Goal: Task Accomplishment & Management: Use online tool/utility

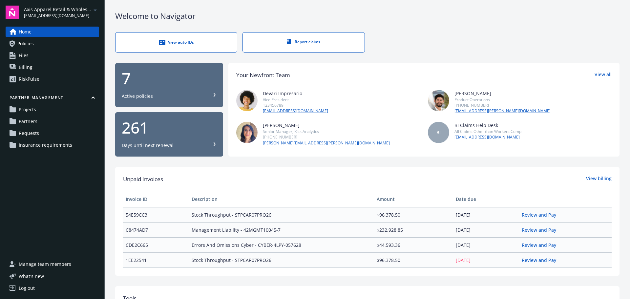
click at [94, 10] on icon "arrowDropDown" at bounding box center [95, 10] width 8 height 8
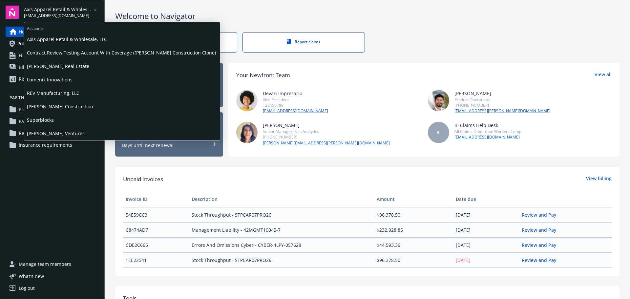
click at [61, 79] on span "Lumenix Innovations" at bounding box center [122, 79] width 190 height 13
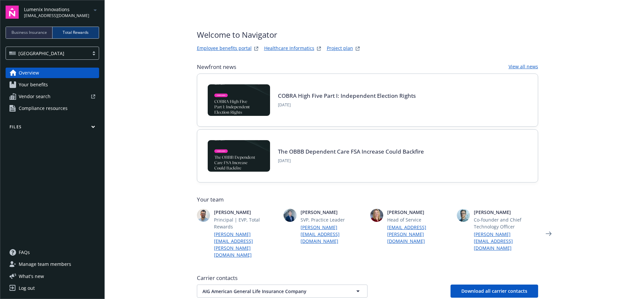
click at [86, 7] on div "Lumenix Innovations biproducer.demo@newfront.com" at bounding box center [61, 12] width 75 height 13
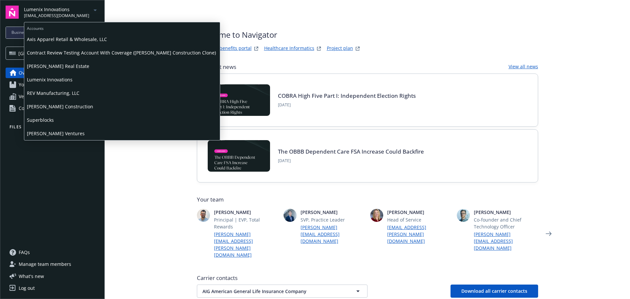
click at [86, 7] on div "Lumenix Innovations biproducer.demo@newfront.com" at bounding box center [61, 12] width 75 height 13
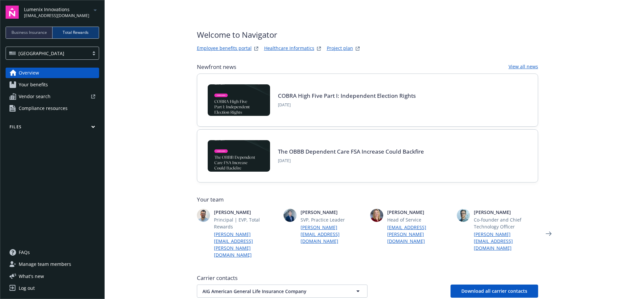
click at [24, 32] on span "Business Insurance" at bounding box center [28, 33] width 35 height 6
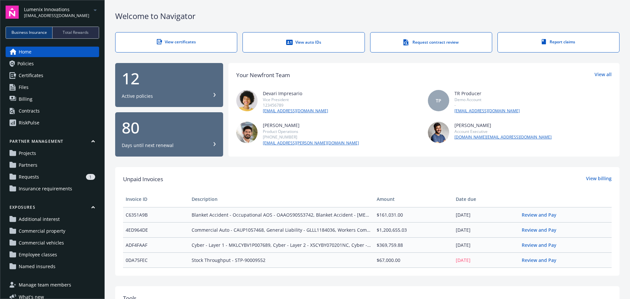
click at [63, 13] on span "[EMAIL_ADDRESS][DOMAIN_NAME]" at bounding box center [56, 16] width 65 height 6
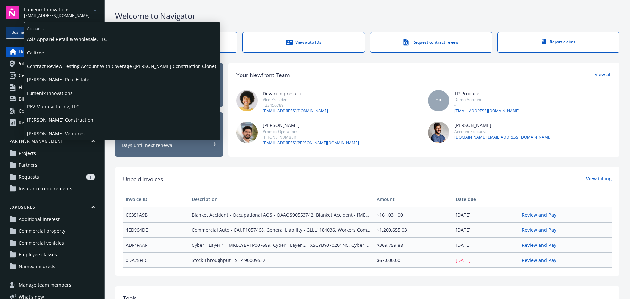
click at [59, 65] on span "Contract Review Testing Account With Coverage ([PERSON_NAME] Construction Clone)" at bounding box center [122, 65] width 190 height 13
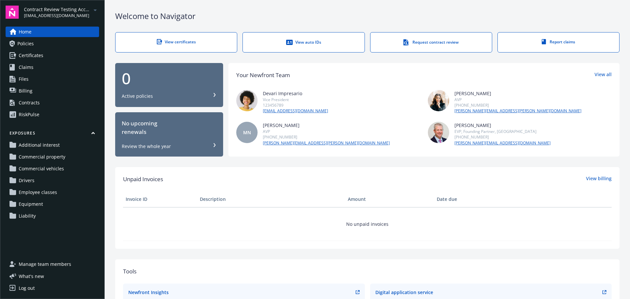
click at [56, 6] on span "Contract Review Testing Account With Coverage ([PERSON_NAME] Construction Clone)" at bounding box center [57, 9] width 67 height 7
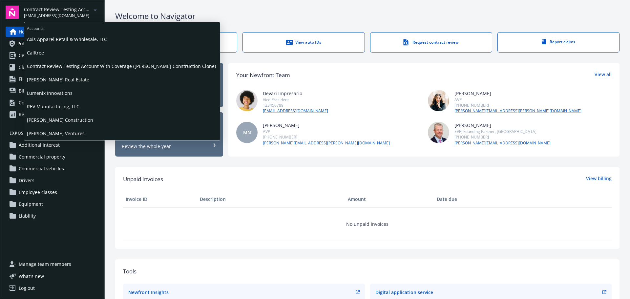
click at [59, 115] on span "[PERSON_NAME] Construction" at bounding box center [122, 119] width 190 height 13
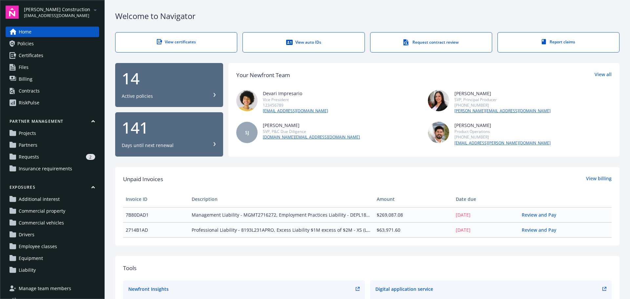
click at [51, 11] on span "[PERSON_NAME] Construction" at bounding box center [57, 9] width 66 height 7
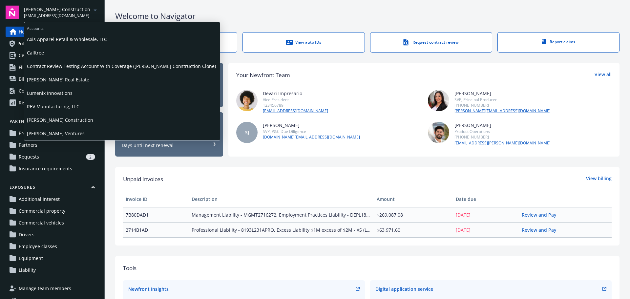
click at [54, 65] on span "Contract Review Testing Account With Coverage ([PERSON_NAME] Construction Clone)" at bounding box center [122, 65] width 190 height 13
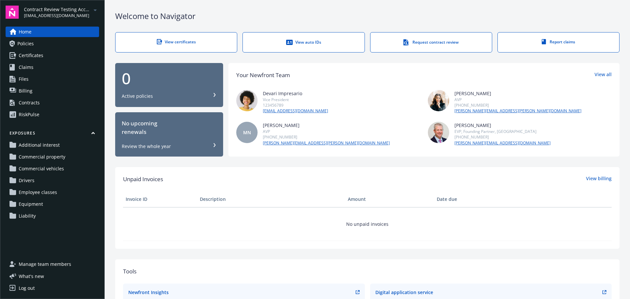
click at [45, 103] on link "Contracts" at bounding box center [53, 102] width 94 height 11
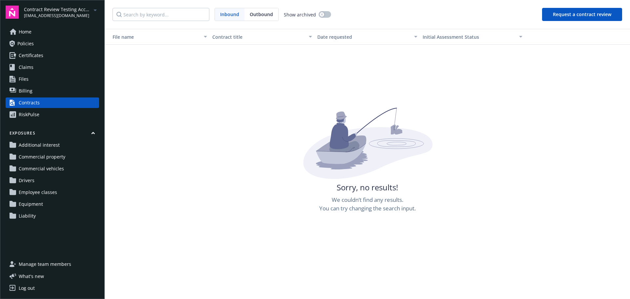
click at [39, 34] on link "Home" at bounding box center [53, 32] width 94 height 11
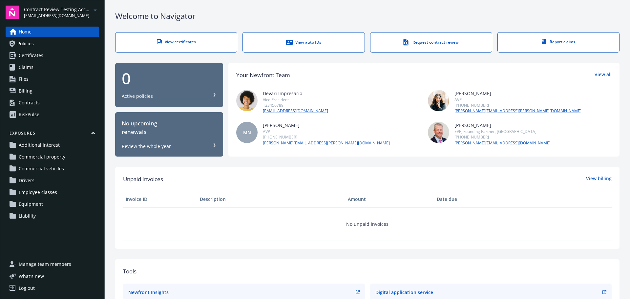
click at [431, 43] on div "Request contract review" at bounding box center [431, 42] width 95 height 7
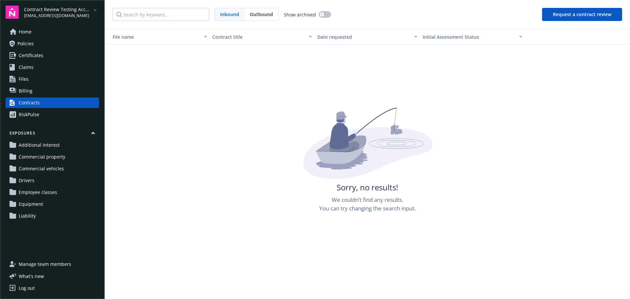
click at [71, 13] on span "[EMAIL_ADDRESS][DOMAIN_NAME]" at bounding box center [57, 16] width 67 height 6
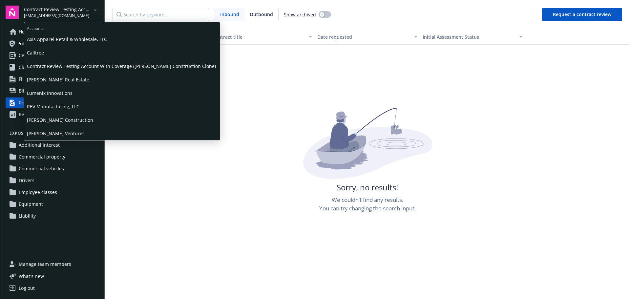
click at [52, 118] on span "[PERSON_NAME] Construction" at bounding box center [122, 119] width 190 height 13
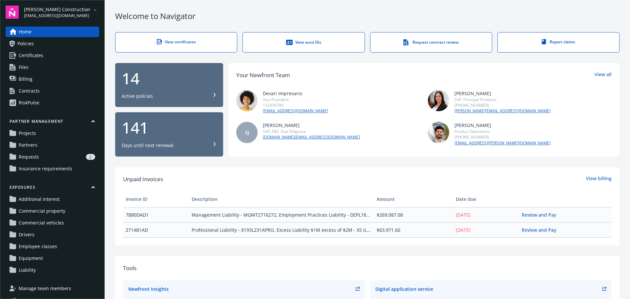
click at [50, 88] on link "Contracts" at bounding box center [53, 91] width 94 height 11
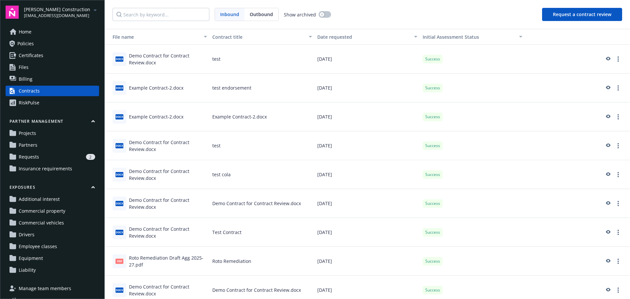
click at [44, 34] on link "Home" at bounding box center [53, 32] width 94 height 11
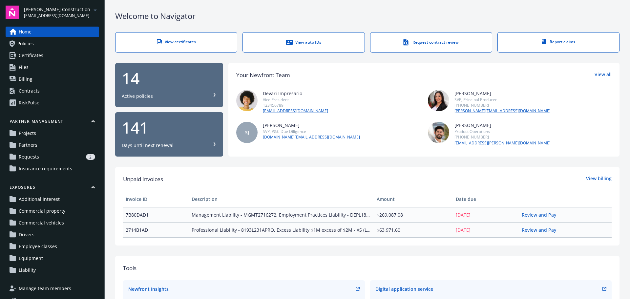
drag, startPoint x: 418, startPoint y: 10, endPoint x: 279, endPoint y: 91, distance: 161.5
click at [419, 10] on div "Welcome to Navigator View certificates View auto IDs Request contract review Re…" at bounding box center [367, 234] width 525 height 468
